Goal: Task Accomplishment & Management: Complete application form

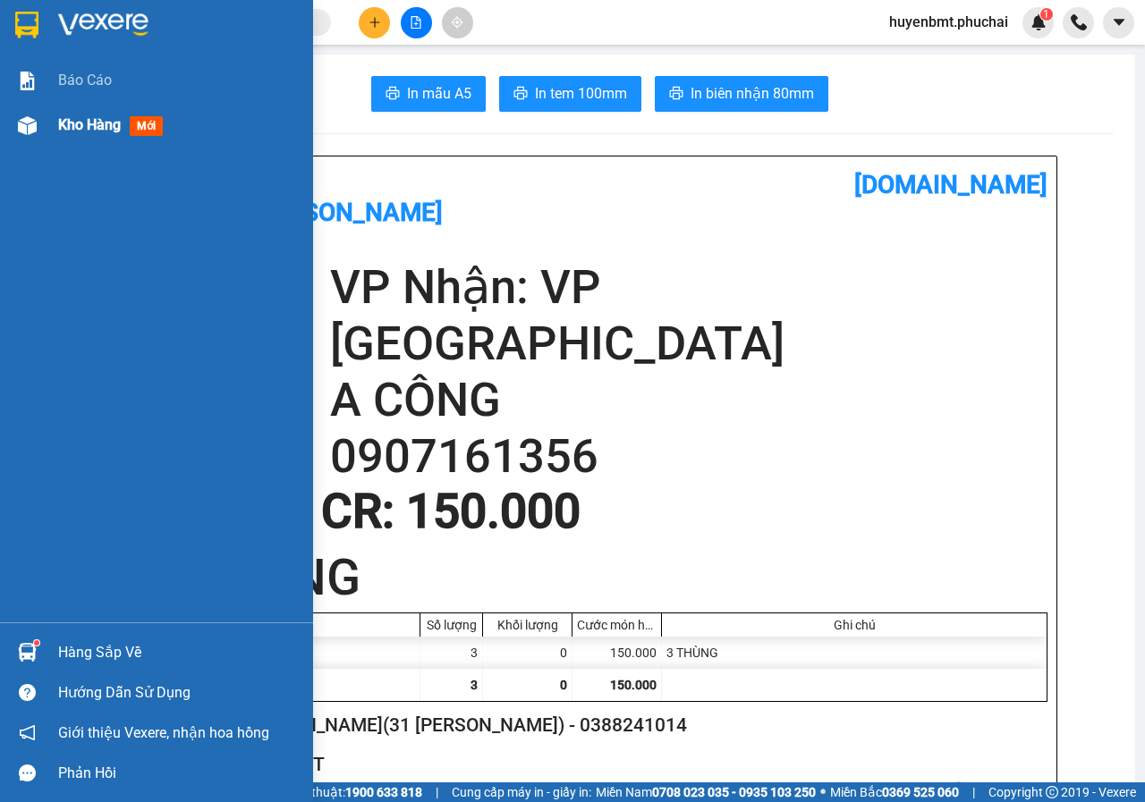
click at [22, 120] on img at bounding box center [27, 125] width 19 height 19
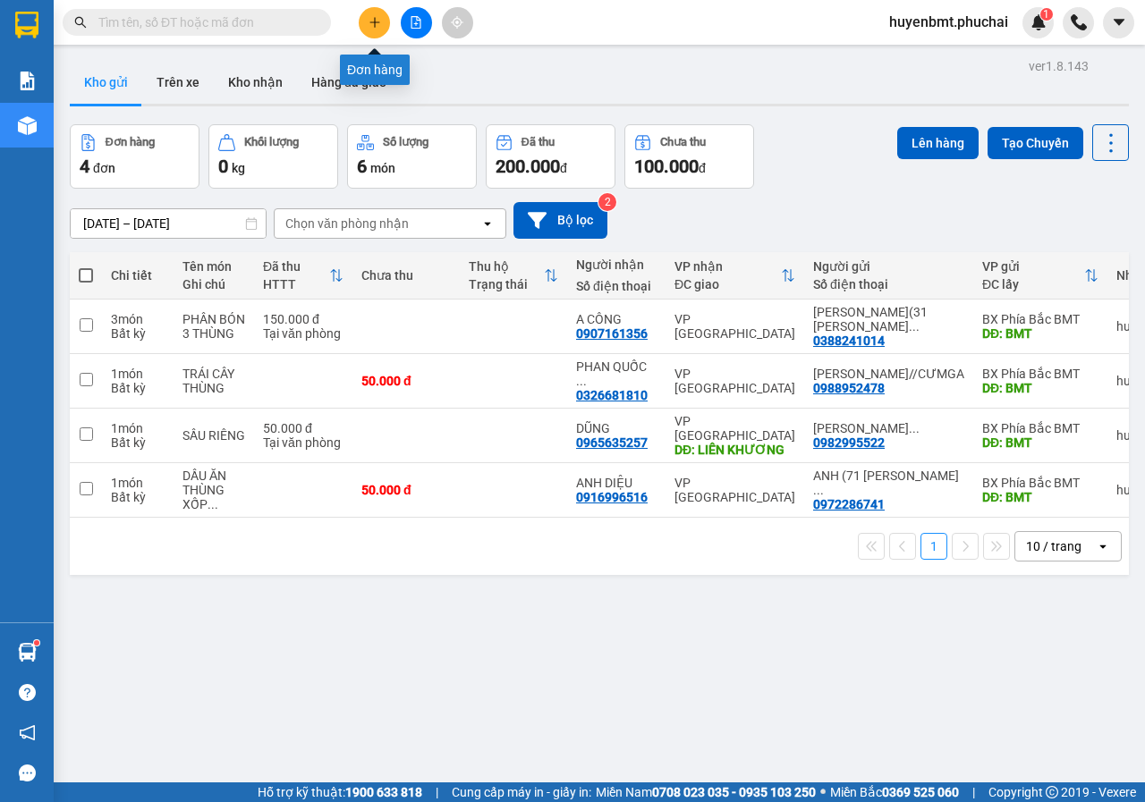
click at [374, 32] on button at bounding box center [374, 22] width 31 height 31
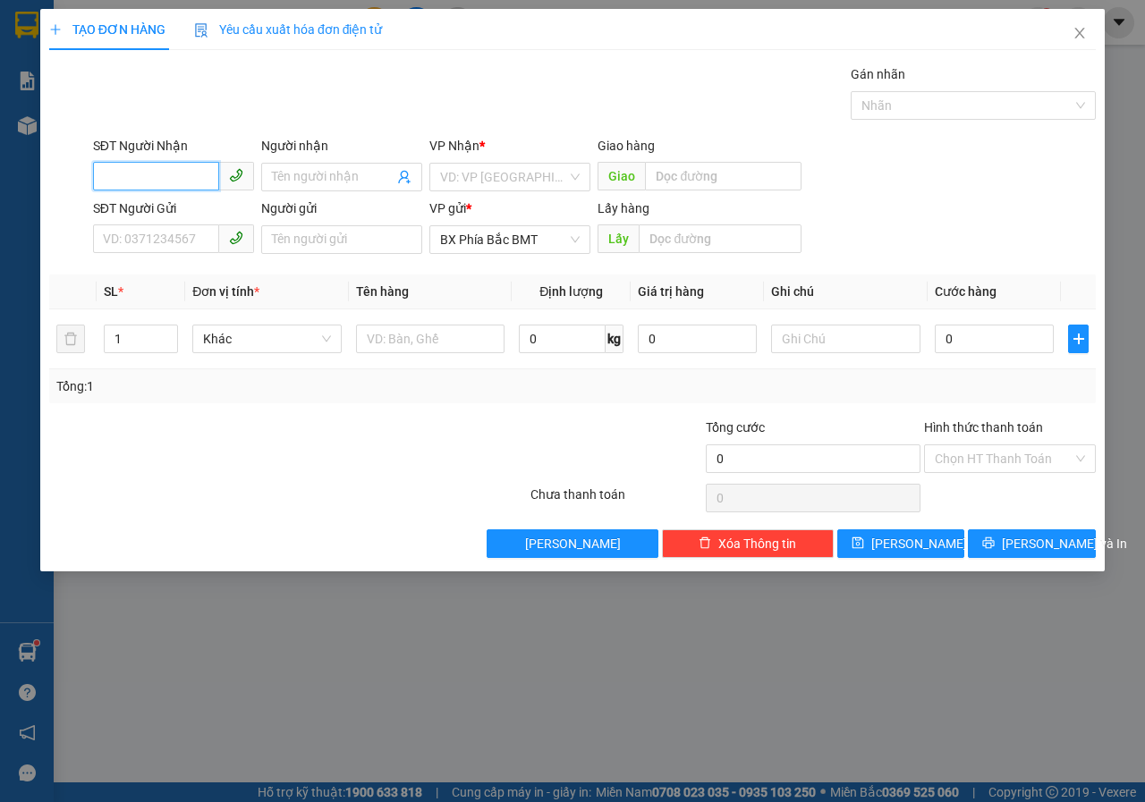
click at [169, 169] on input "SĐT Người Nhận" at bounding box center [156, 176] width 126 height 29
type input "0933414269"
click at [330, 174] on input "Người nhận" at bounding box center [333, 177] width 122 height 20
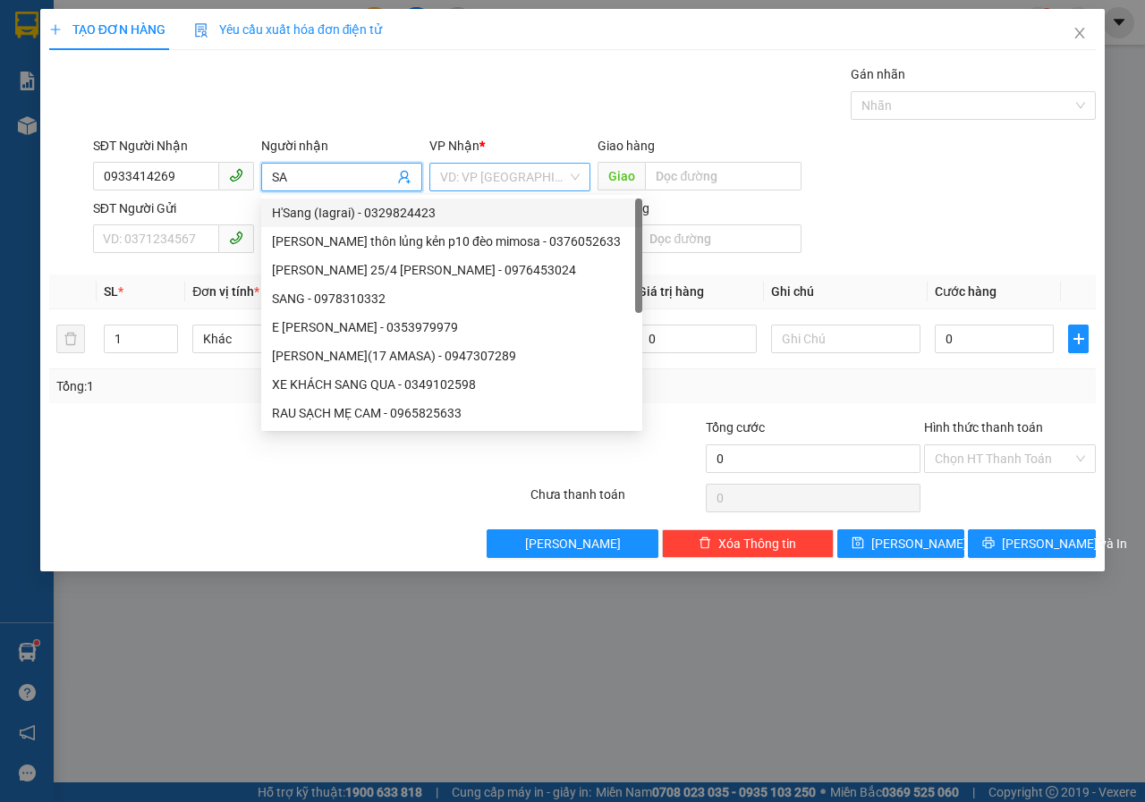
type input "SA"
click at [471, 173] on input "search" at bounding box center [503, 177] width 127 height 27
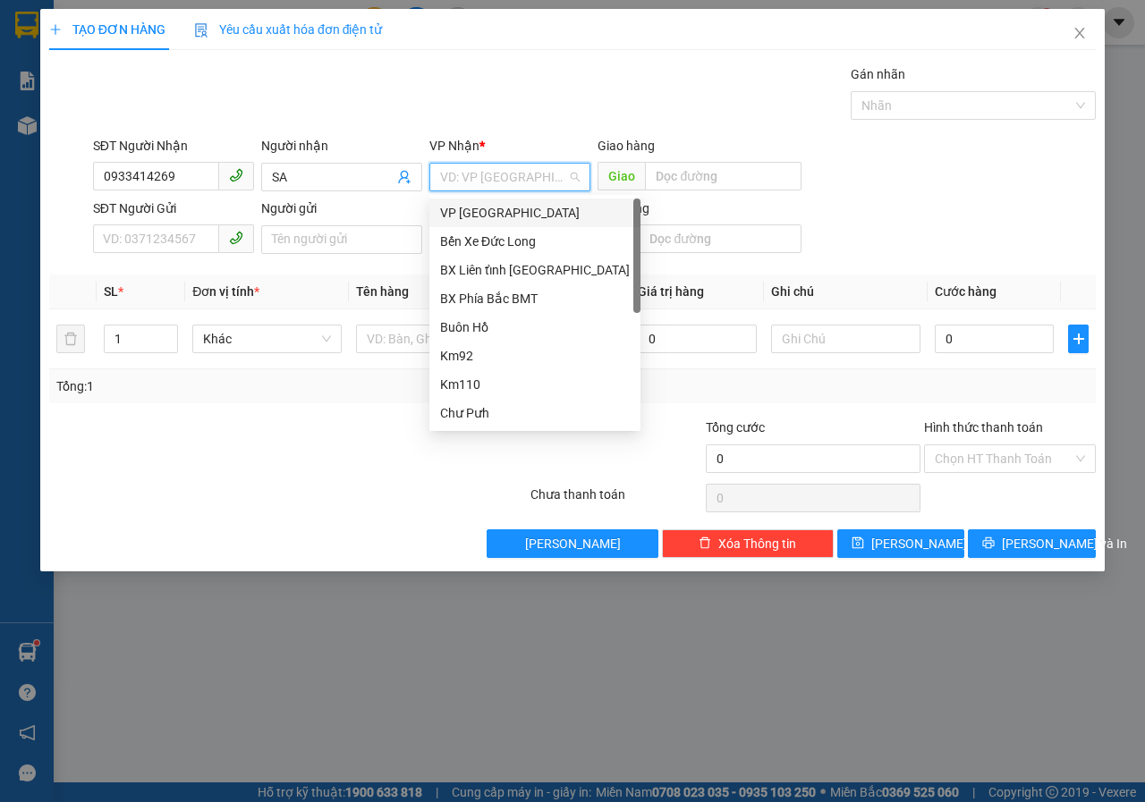
click at [468, 216] on div "VP [GEOGRAPHIC_DATA]" at bounding box center [535, 213] width 190 height 20
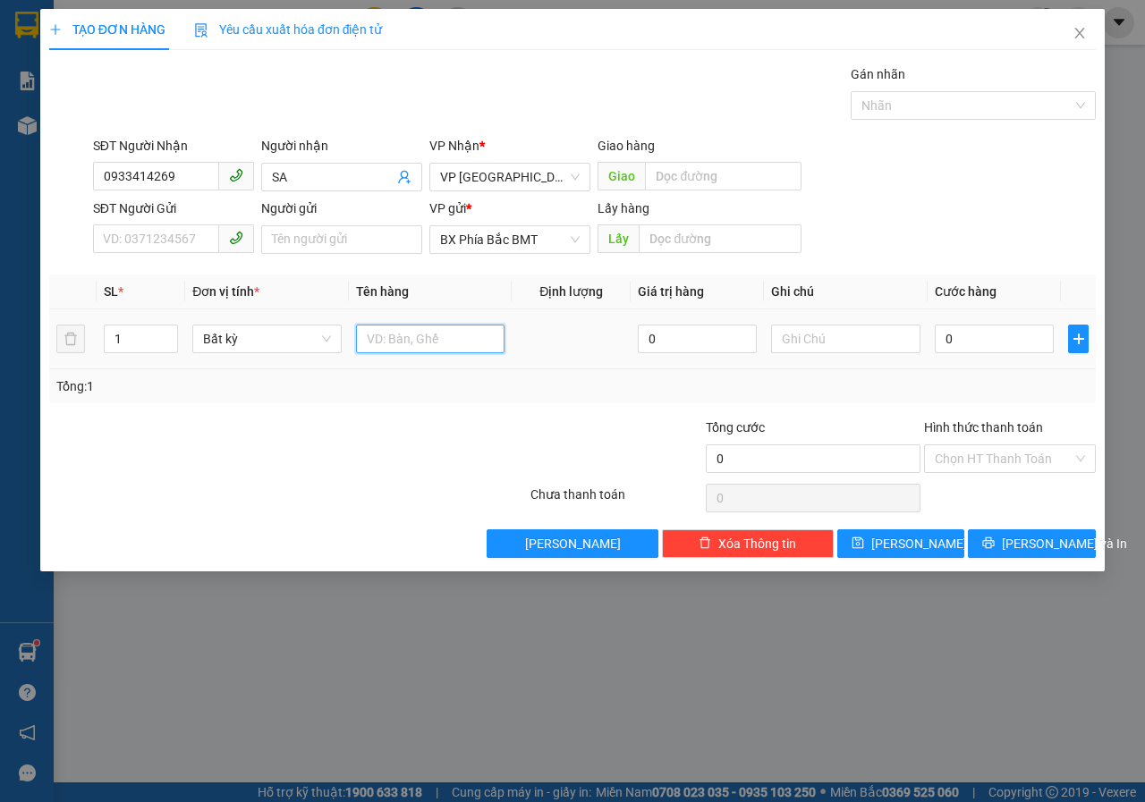
click at [418, 345] on input "text" at bounding box center [430, 339] width 149 height 29
type input "SẦU"
click at [346, 242] on input "Người gửi" at bounding box center [341, 239] width 161 height 29
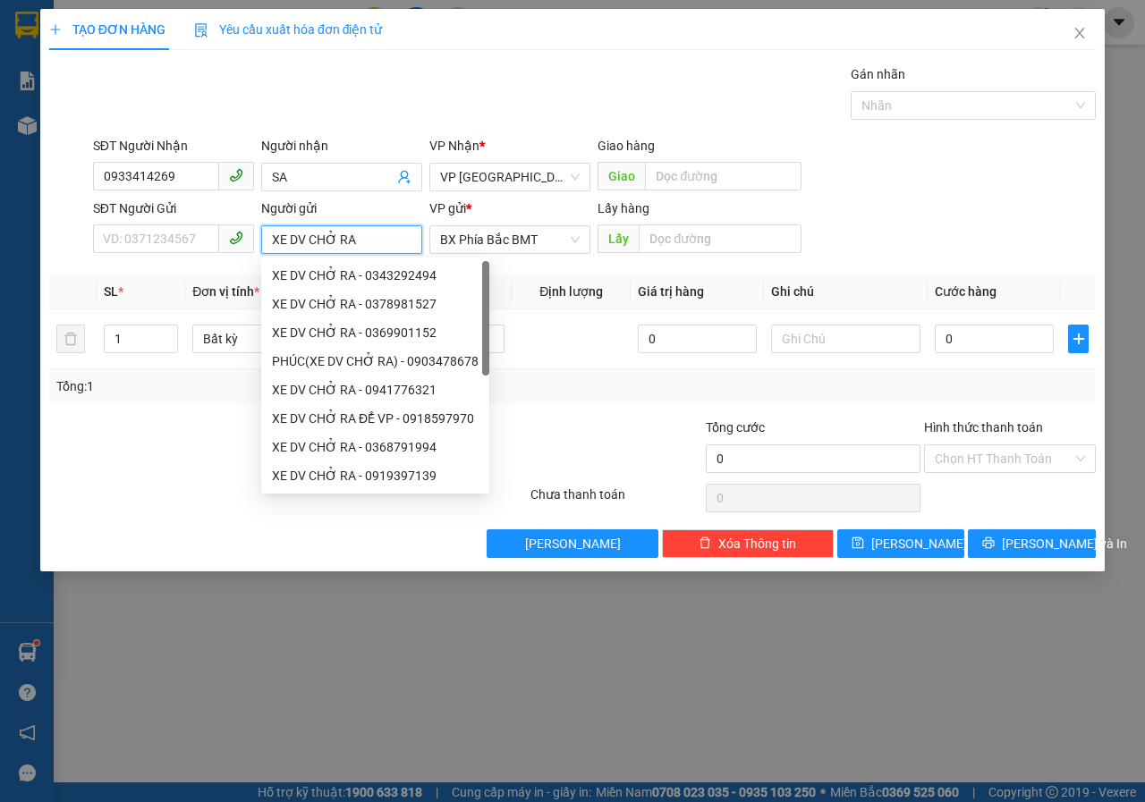
type input "XE DV CHỞ RA"
drag, startPoint x: 667, startPoint y: 253, endPoint x: 656, endPoint y: 232, distance: 24.0
click at [664, 241] on div "Lấy" at bounding box center [698, 239] width 203 height 29
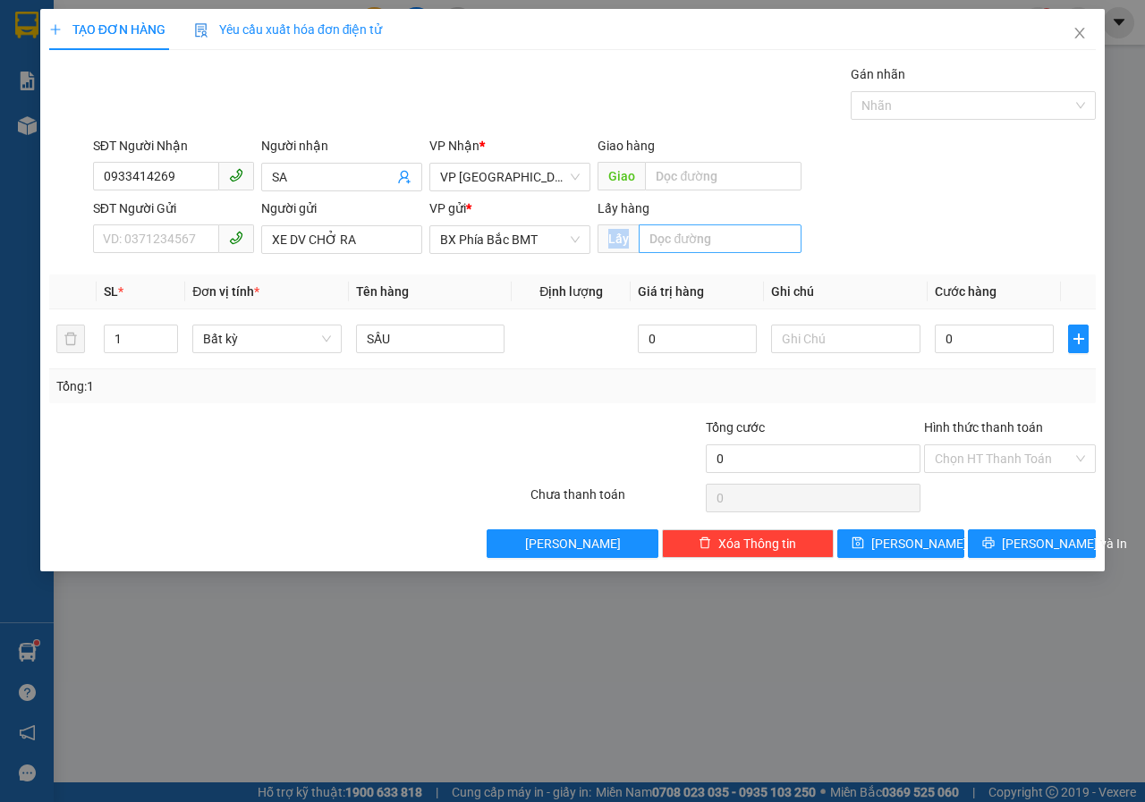
click at [656, 232] on input "text" at bounding box center [720, 238] width 162 height 29
type input "BMT"
click at [476, 349] on input "SẦU" at bounding box center [430, 339] width 149 height 29
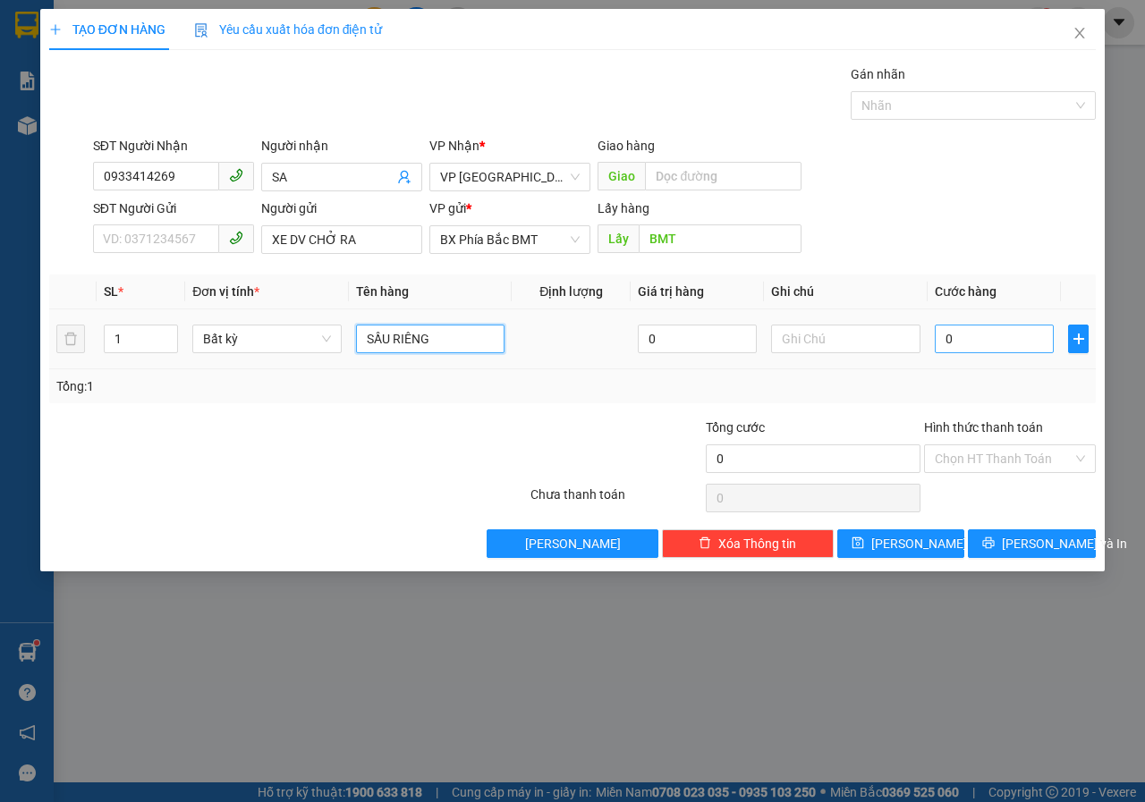
type input "SẦU RIÊNG"
click at [953, 343] on input "0" at bounding box center [994, 339] width 119 height 29
drag, startPoint x: 302, startPoint y: 167, endPoint x: 380, endPoint y: 187, distance: 80.3
click at [302, 167] on input "SA" at bounding box center [333, 177] width 122 height 20
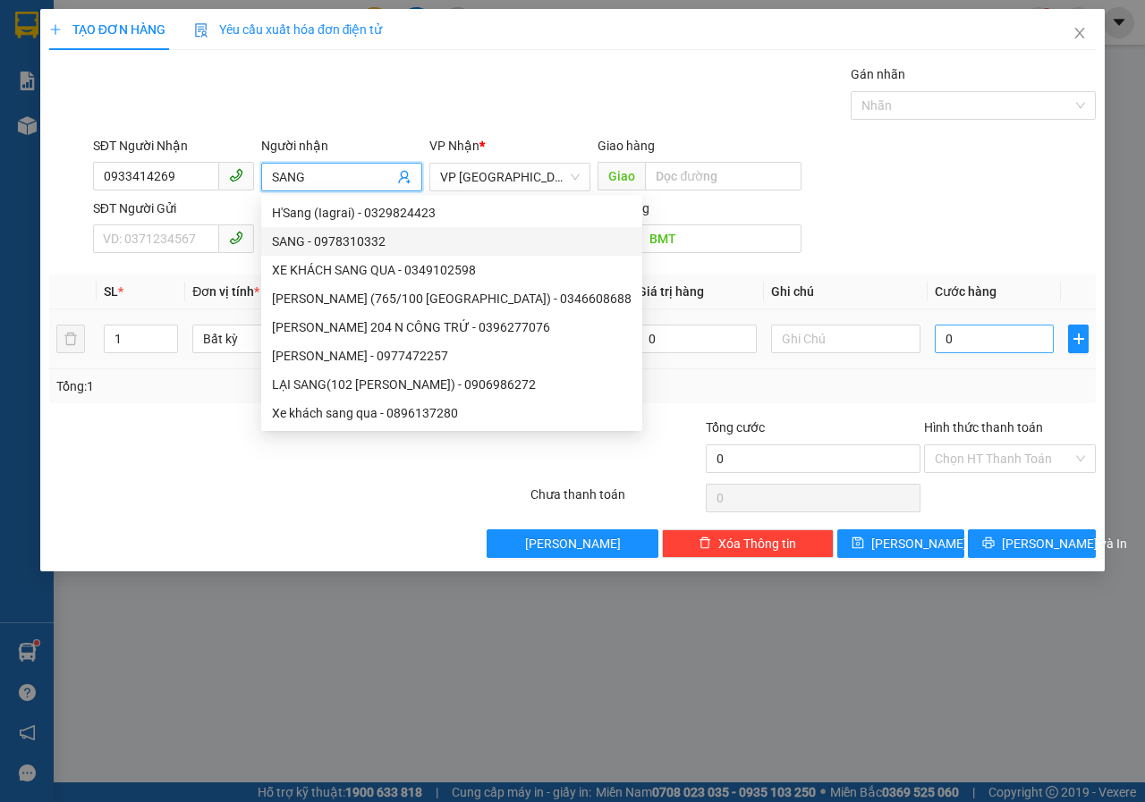
type input "SANG"
click at [984, 338] on input "0" at bounding box center [994, 339] width 119 height 29
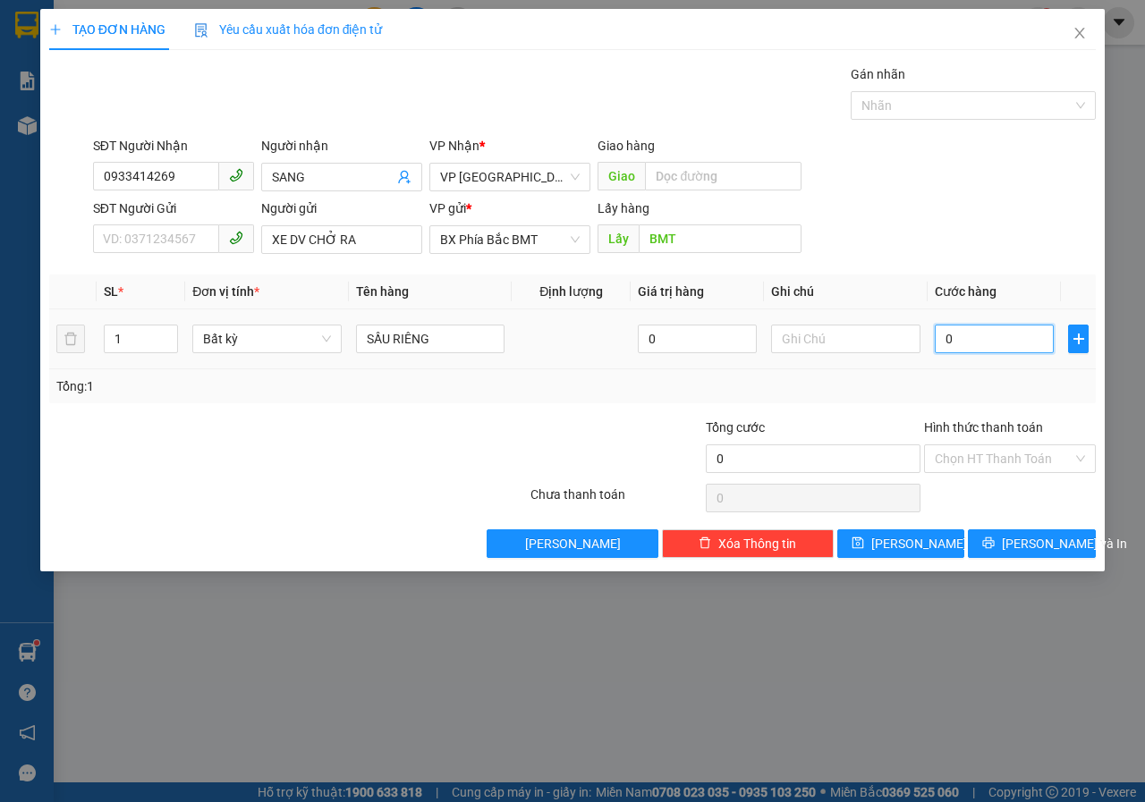
type input "6"
type input "60"
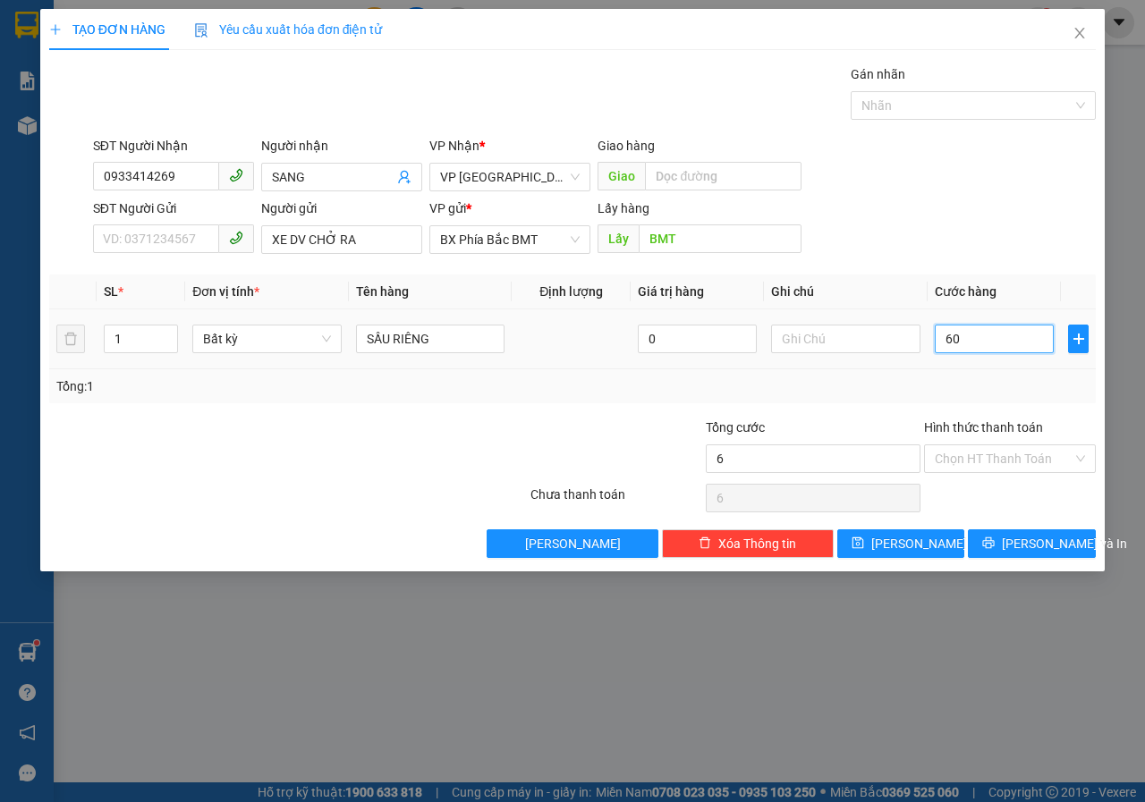
type input "60"
type input "600"
type input "6.000"
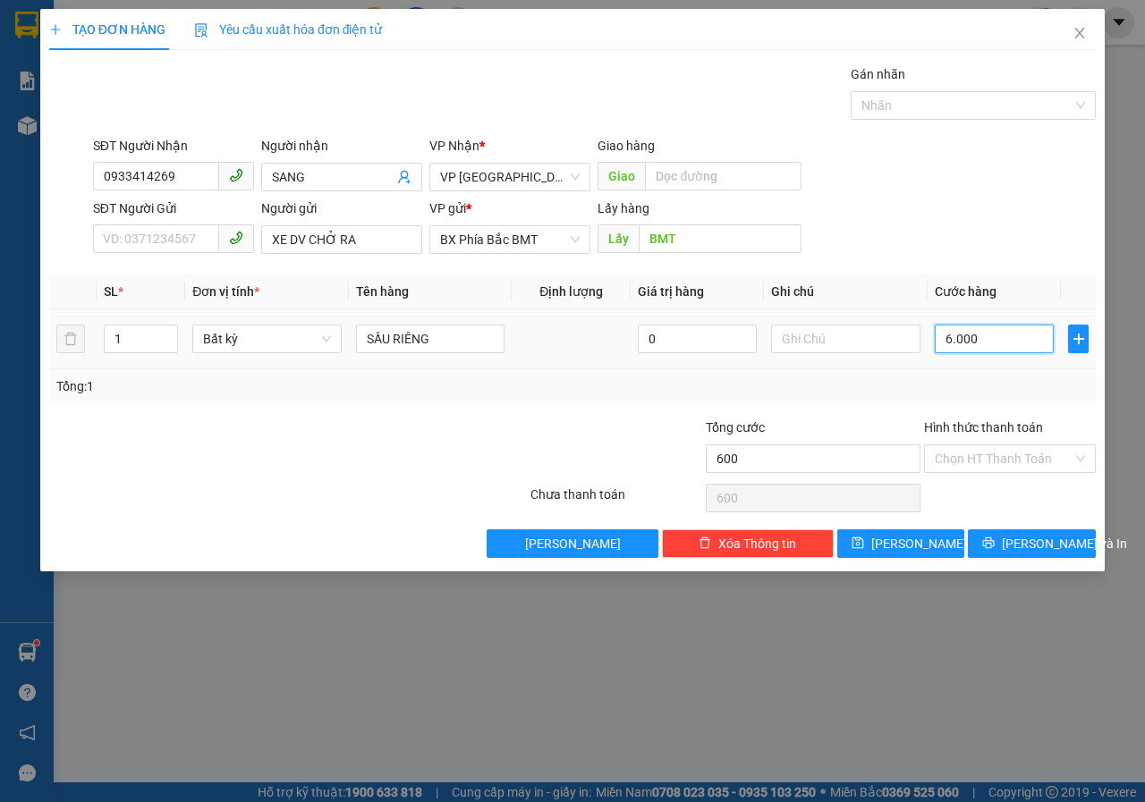
type input "6.000"
type input "60.000"
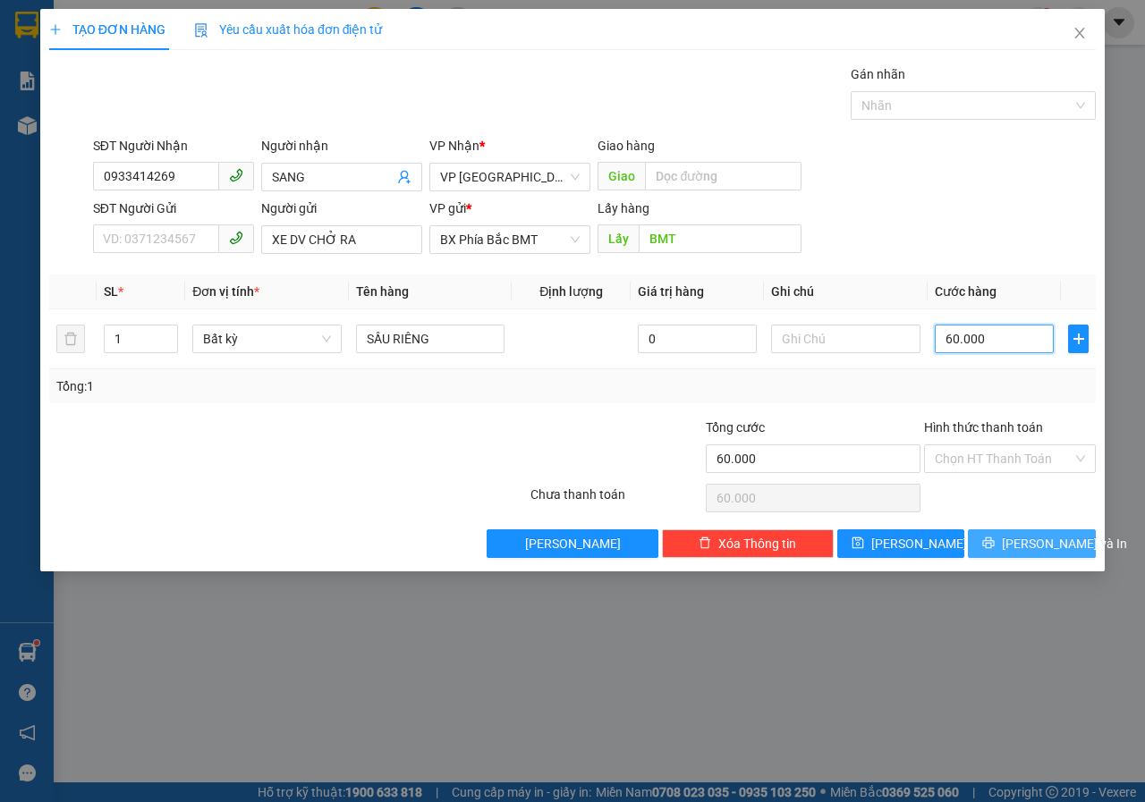
type input "60.000"
click at [994, 541] on icon "printer" at bounding box center [989, 543] width 12 height 12
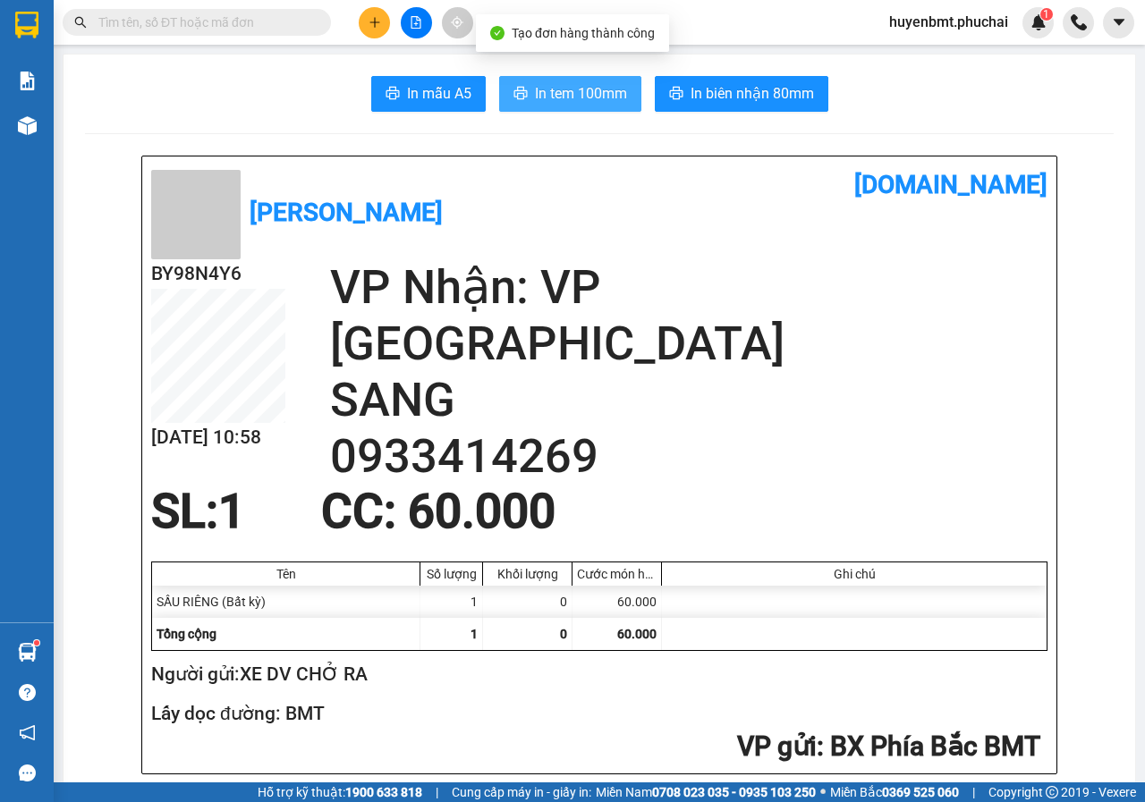
click at [559, 92] on span "In tem 100mm" at bounding box center [581, 93] width 92 height 22
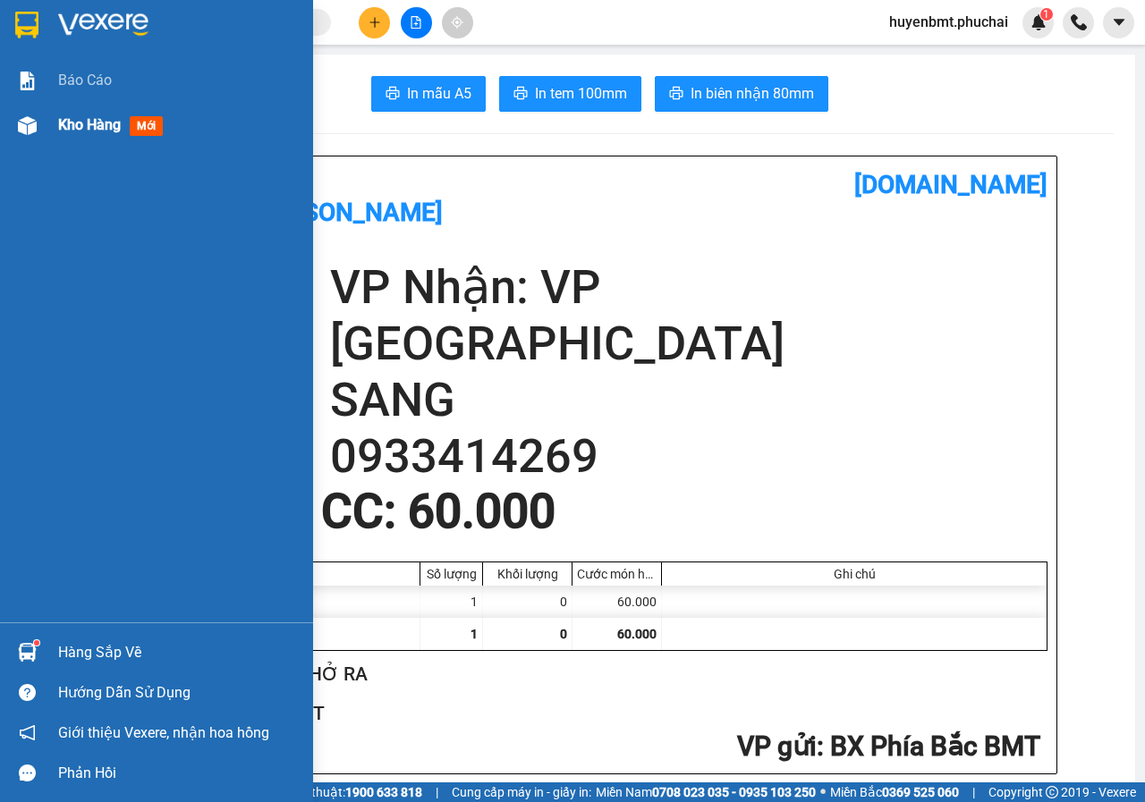
click at [42, 113] on div at bounding box center [27, 125] width 31 height 31
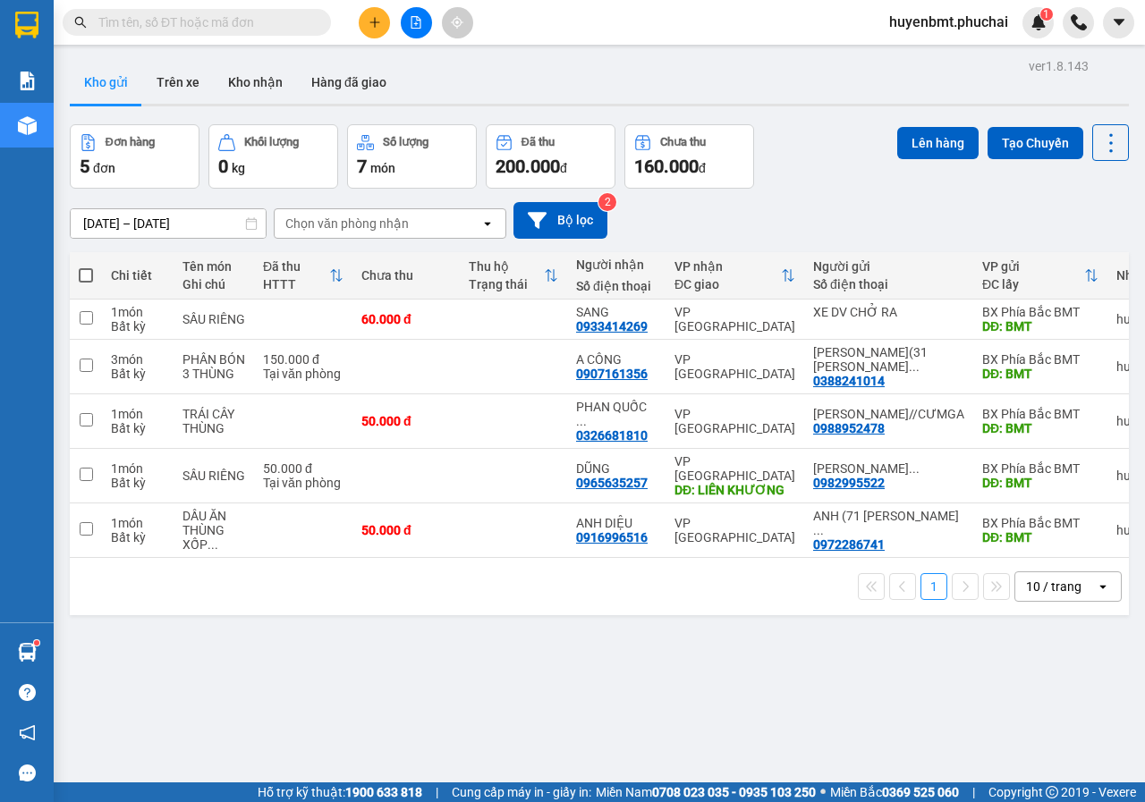
click at [82, 270] on span at bounding box center [86, 275] width 14 height 14
click at [86, 266] on input "checkbox" at bounding box center [86, 266] width 0 height 0
checkbox input "true"
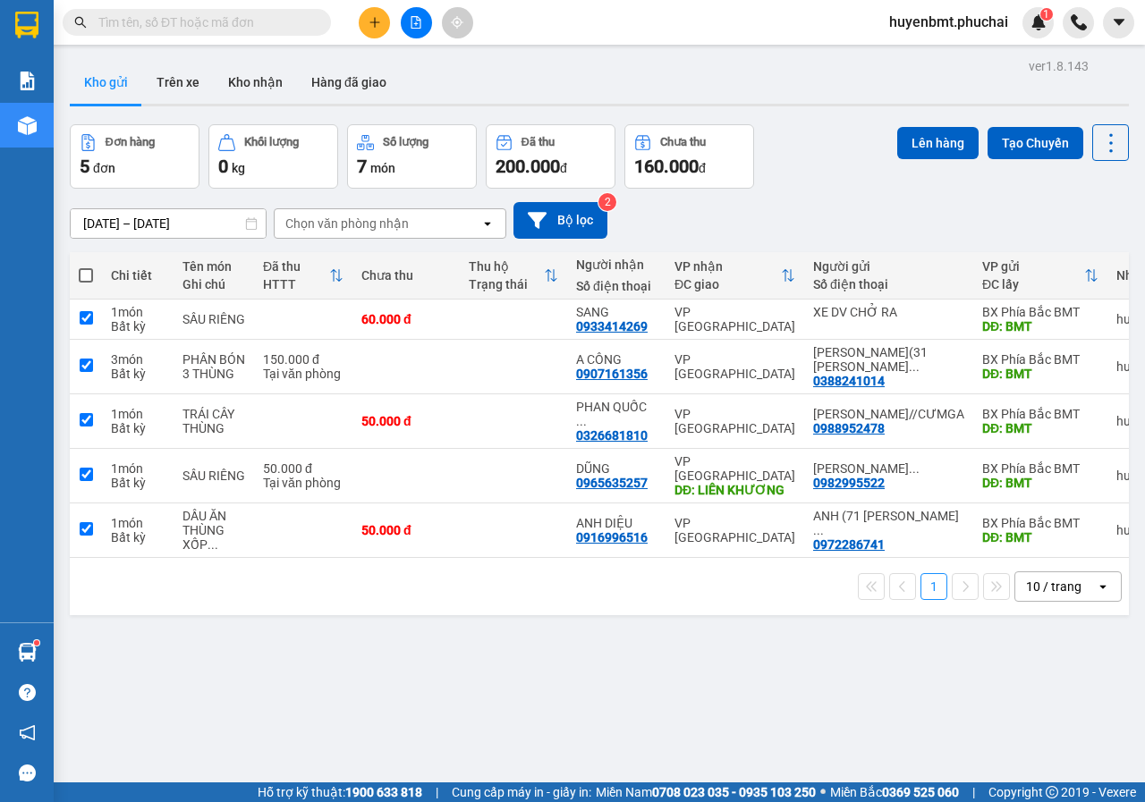
checkbox input "true"
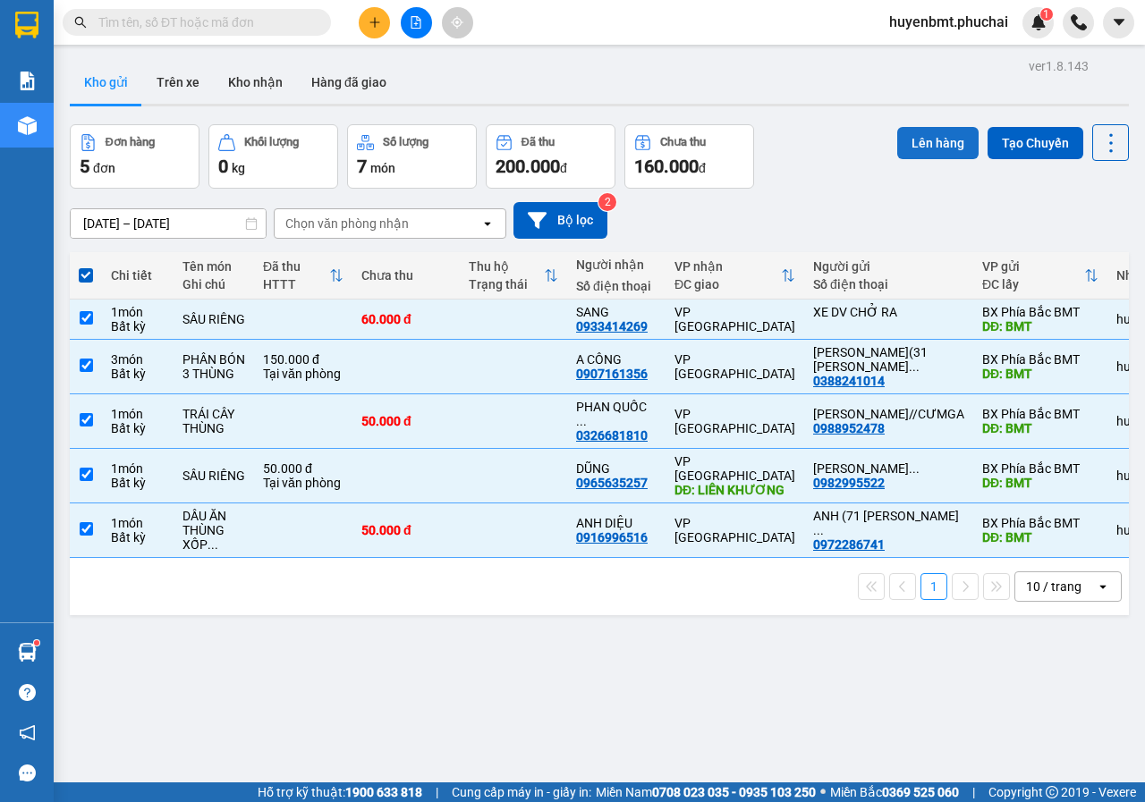
click at [931, 140] on button "Lên hàng" at bounding box center [937, 143] width 81 height 32
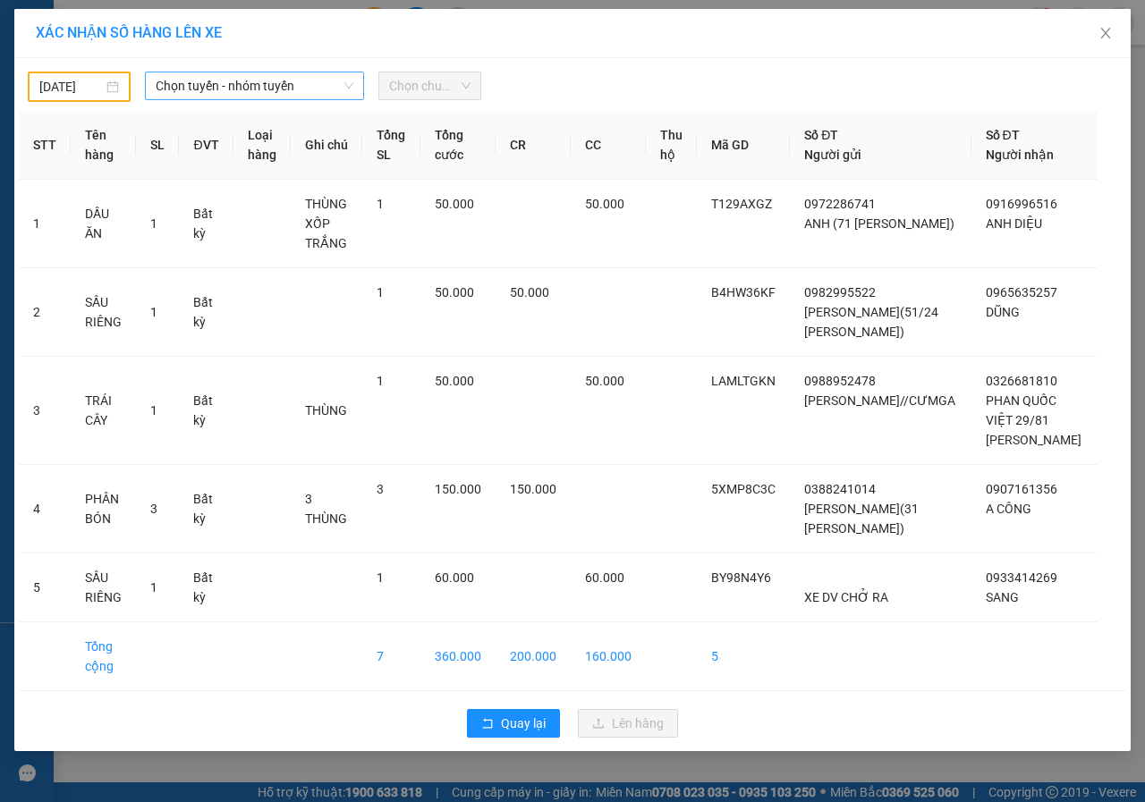
click at [242, 83] on span "Chọn tuyến - nhóm tuyến" at bounding box center [255, 85] width 198 height 27
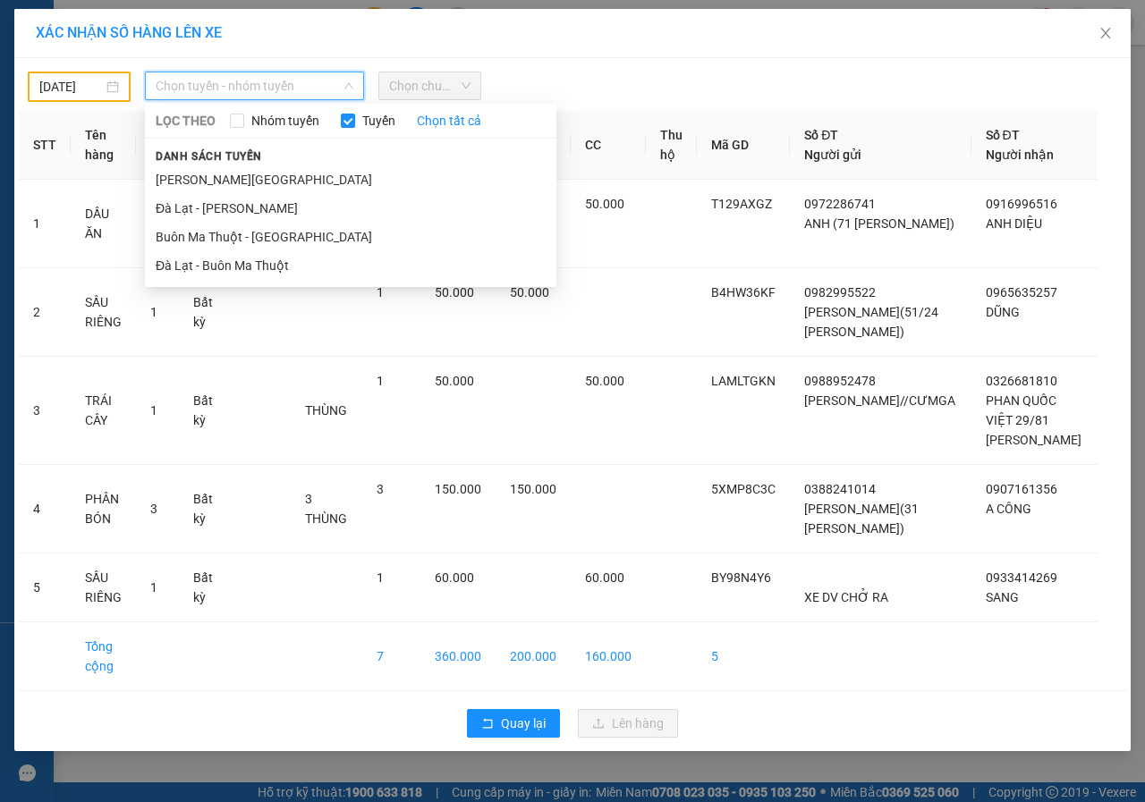
click at [53, 85] on body "Kết quả tìm kiếm ( 0 ) Bộ lọc No Data huyenbmt.phuchai 1 Báo cáo Kho hàng mới H…" at bounding box center [572, 401] width 1145 height 802
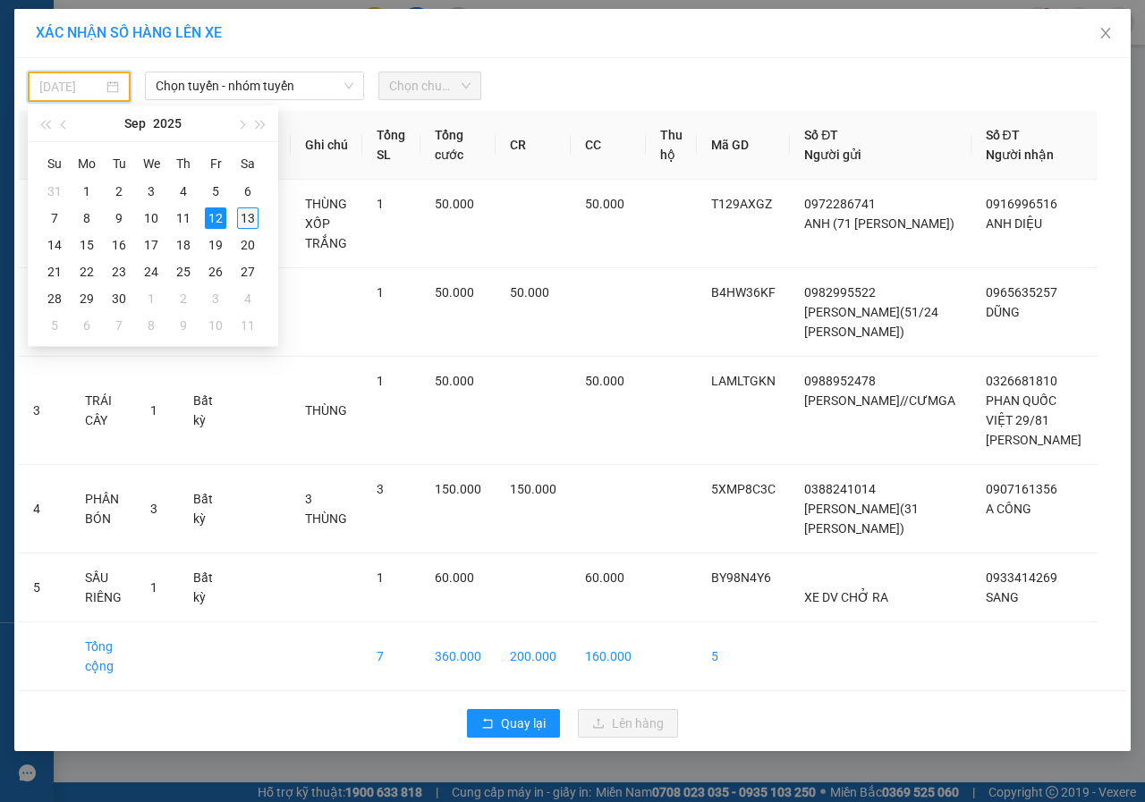
click at [247, 215] on div "13" at bounding box center [247, 217] width 21 height 21
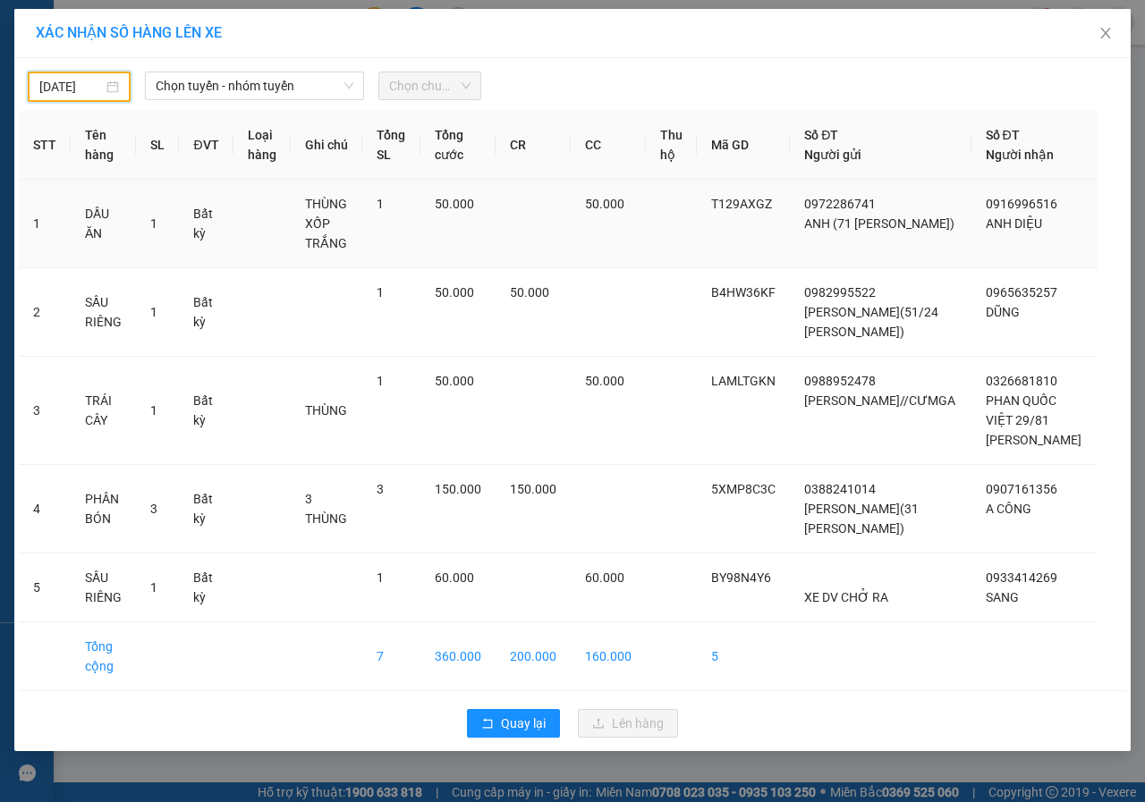
type input "[DATE]"
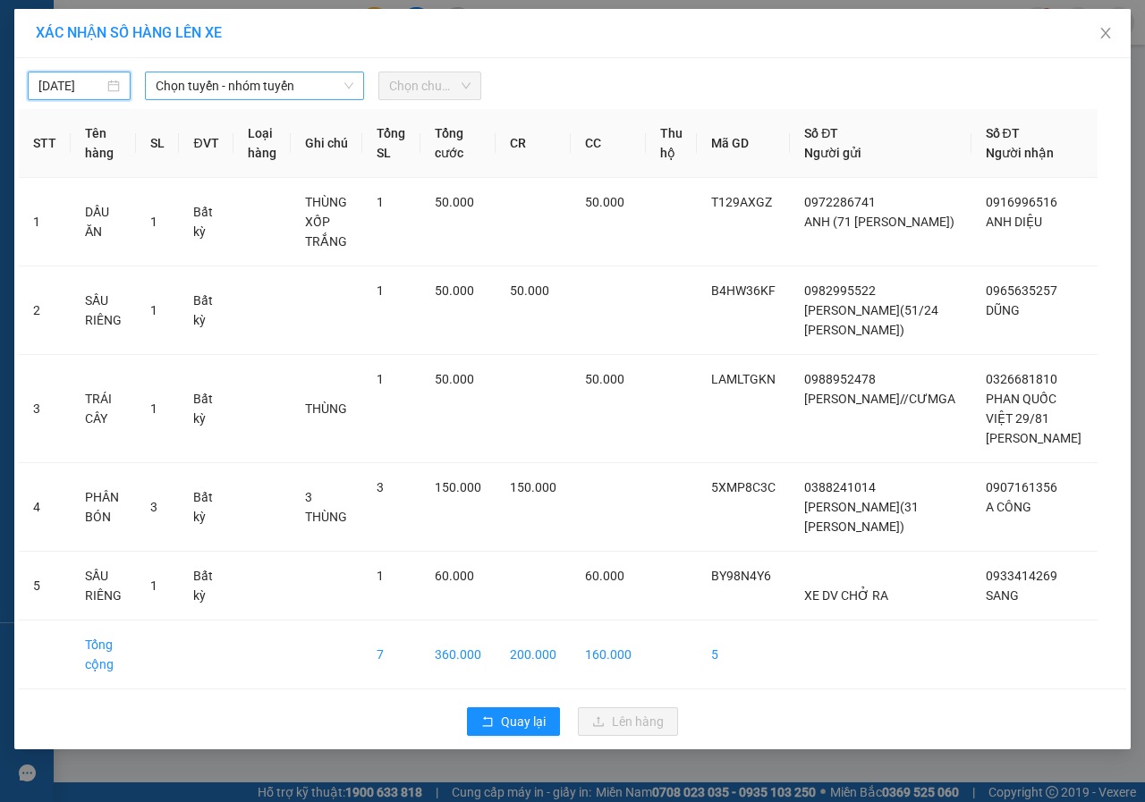
click at [225, 87] on span "Chọn tuyến - nhóm tuyến" at bounding box center [255, 85] width 198 height 27
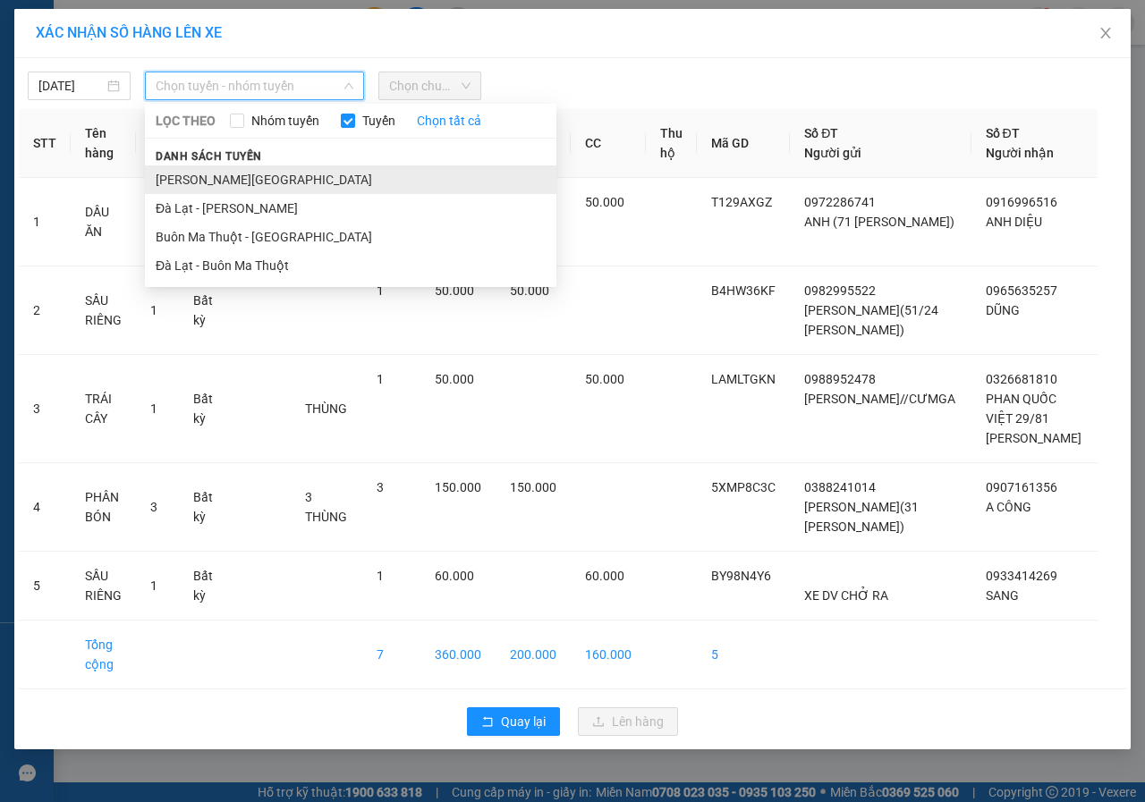
click at [211, 178] on li "[PERSON_NAME][GEOGRAPHIC_DATA]" at bounding box center [350, 179] width 411 height 29
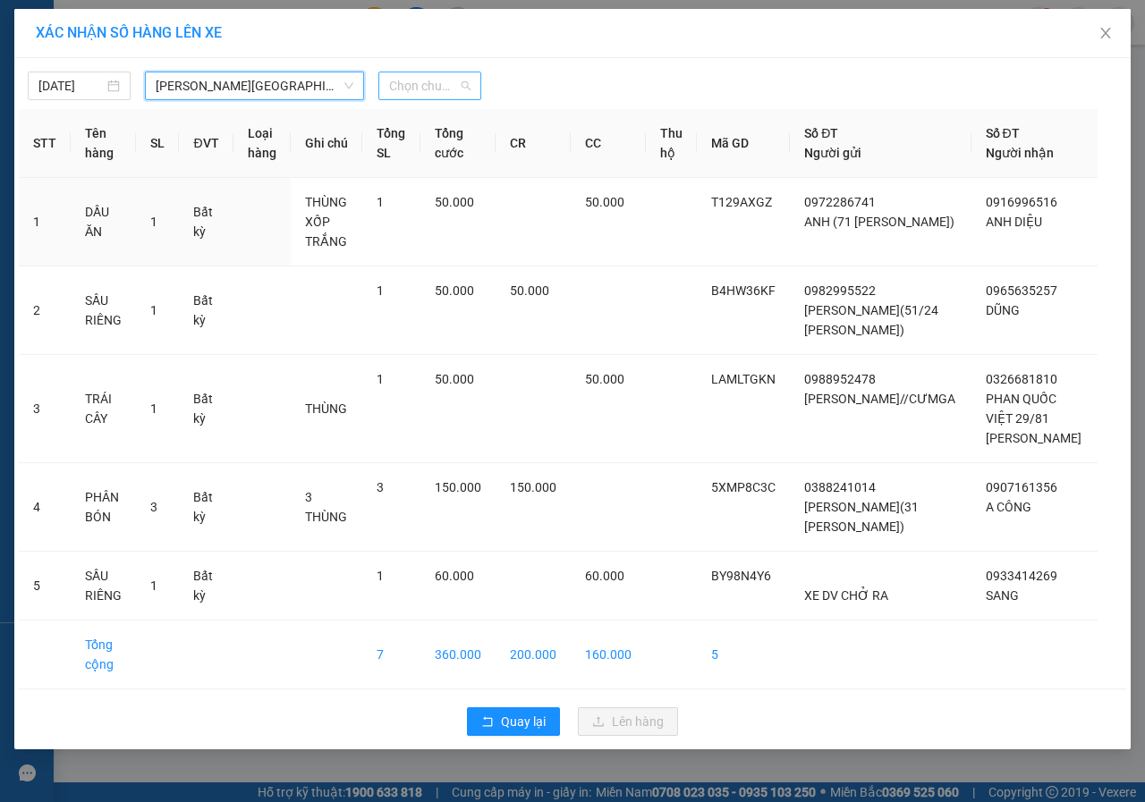
click at [393, 93] on span "Chọn chuyến" at bounding box center [429, 85] width 81 height 27
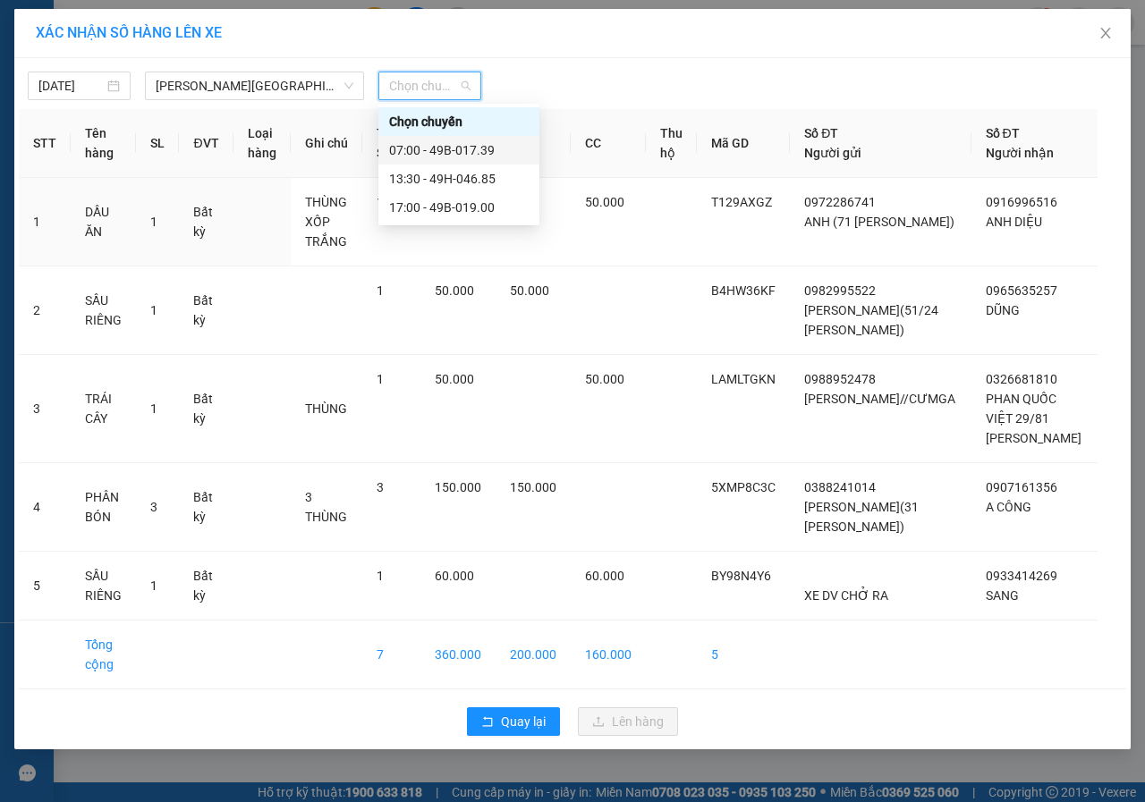
click at [415, 142] on div "07:00 - 49B-017.39" at bounding box center [459, 150] width 140 height 20
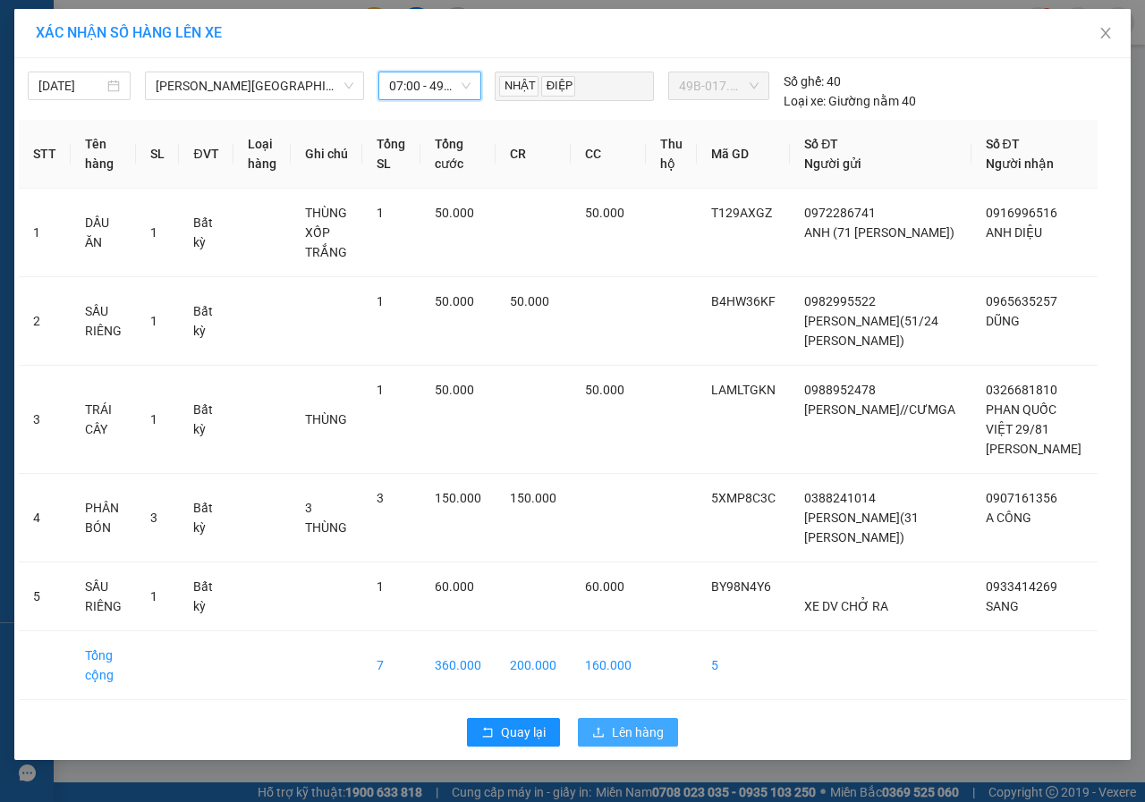
click at [631, 724] on span "Lên hàng" at bounding box center [638, 733] width 52 height 20
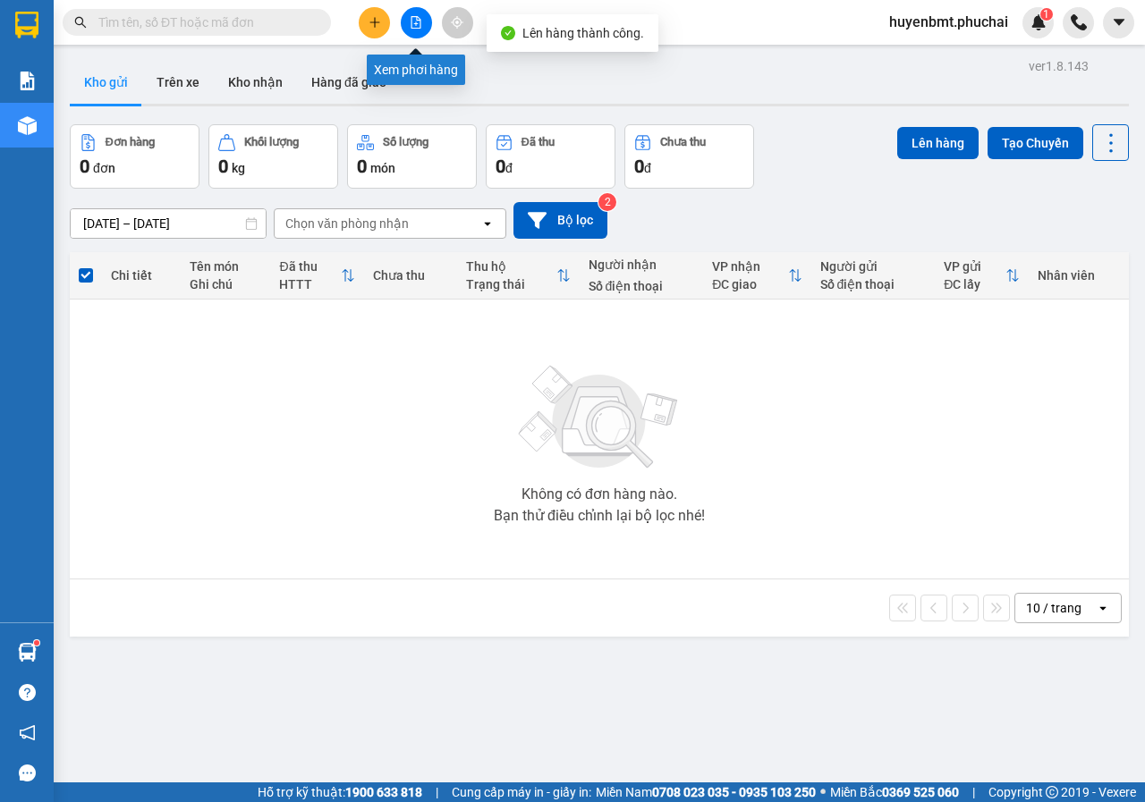
click at [419, 16] on icon "file-add" at bounding box center [416, 22] width 13 height 13
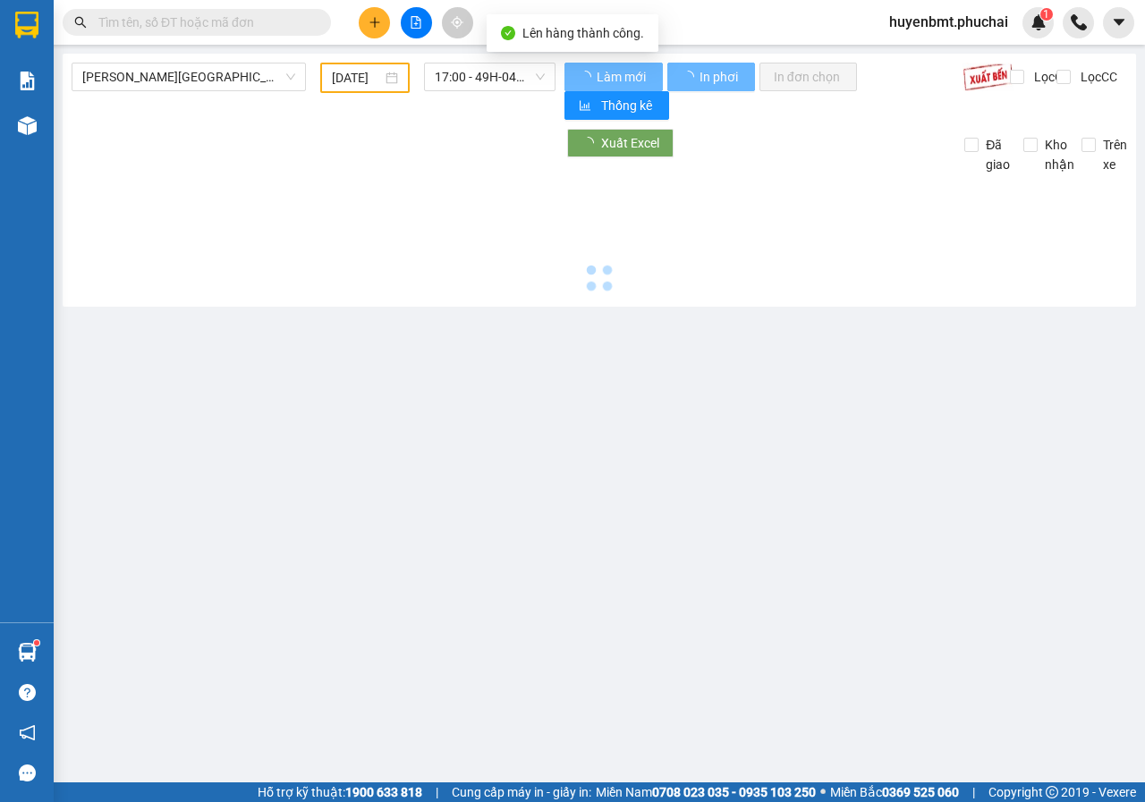
type input "[DATE]"
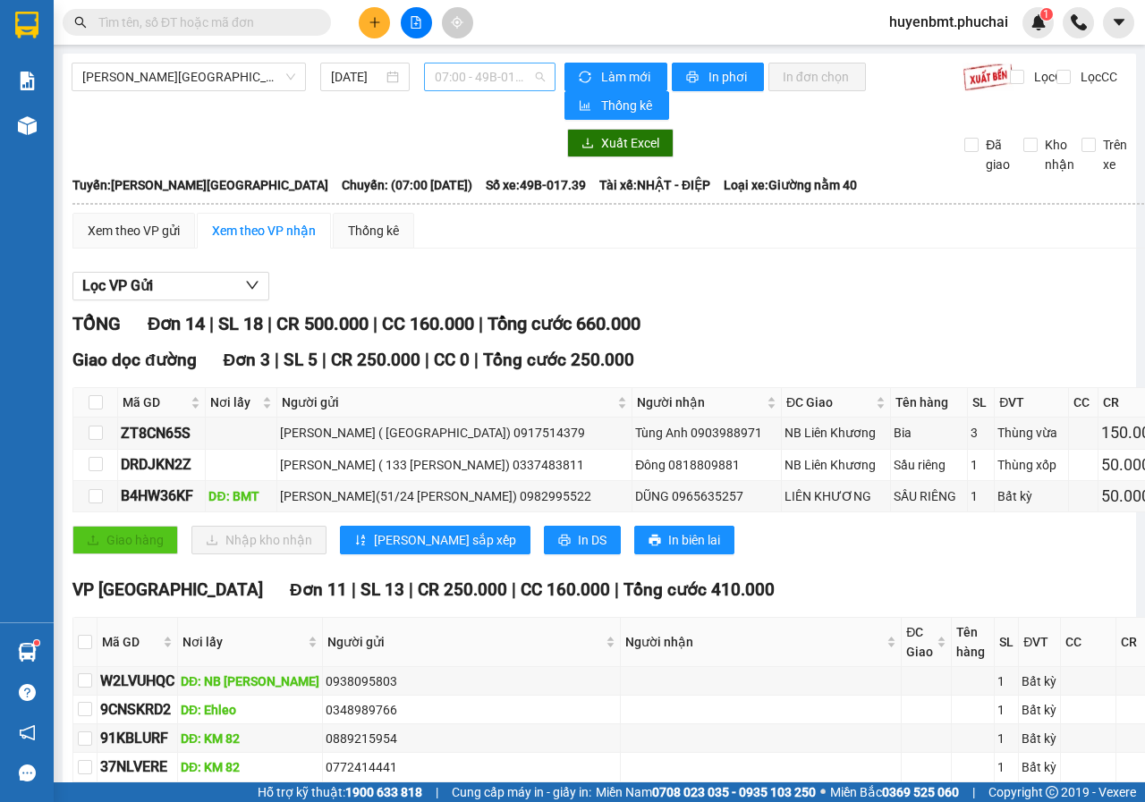
click at [481, 76] on span "07:00 - 49B-017.39" at bounding box center [489, 76] width 109 height 27
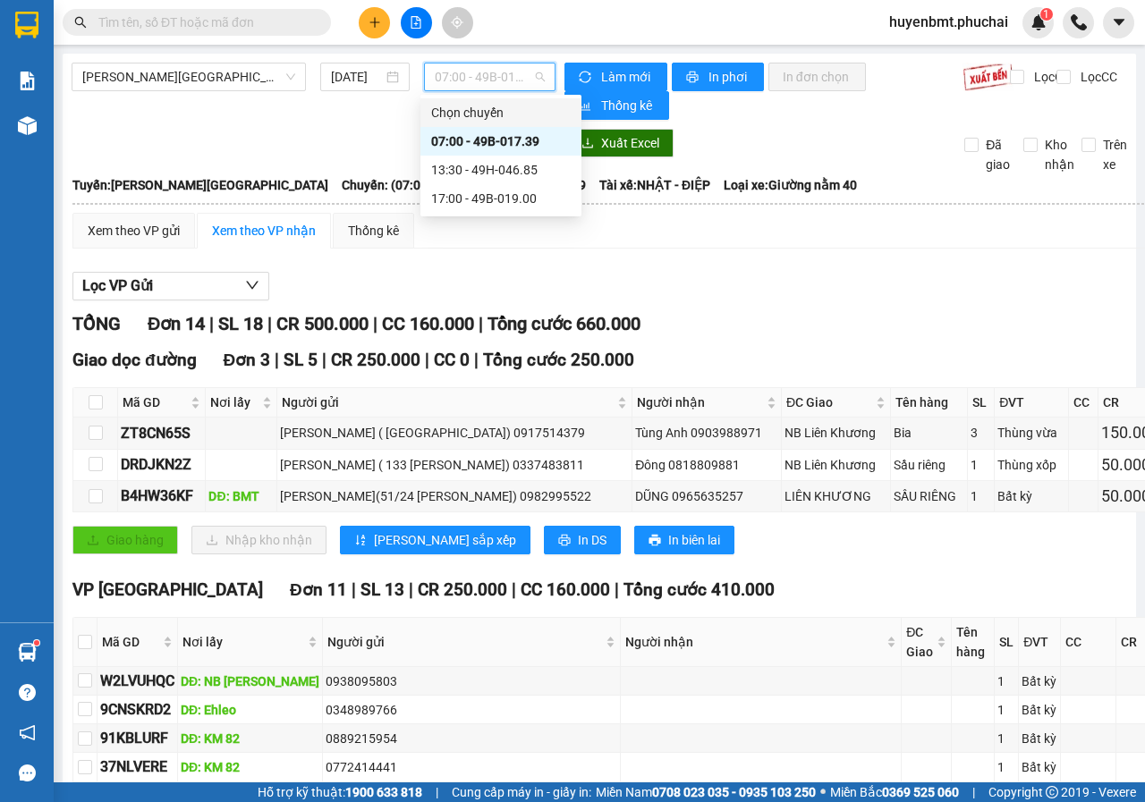
click at [871, 147] on div "Xuất Excel" at bounding box center [751, 143] width 375 height 29
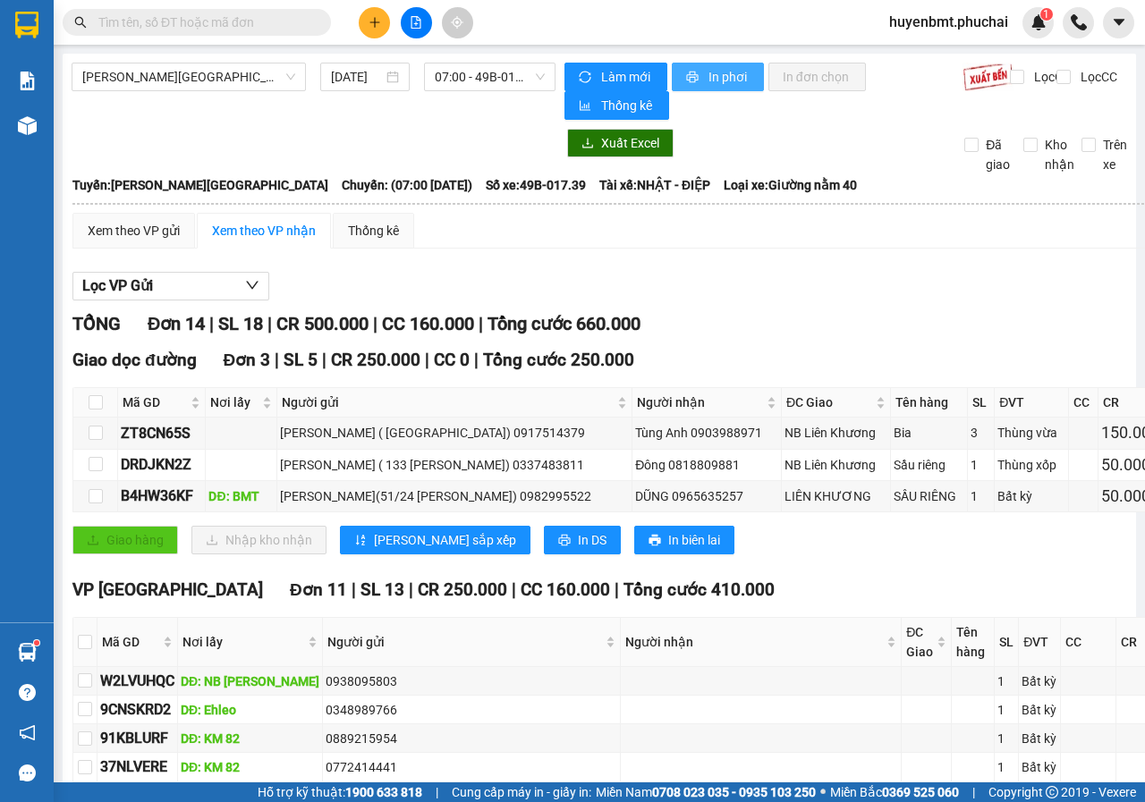
click at [724, 73] on span "In phơi" at bounding box center [728, 77] width 41 height 20
